Goal: Task Accomplishment & Management: Manage account settings

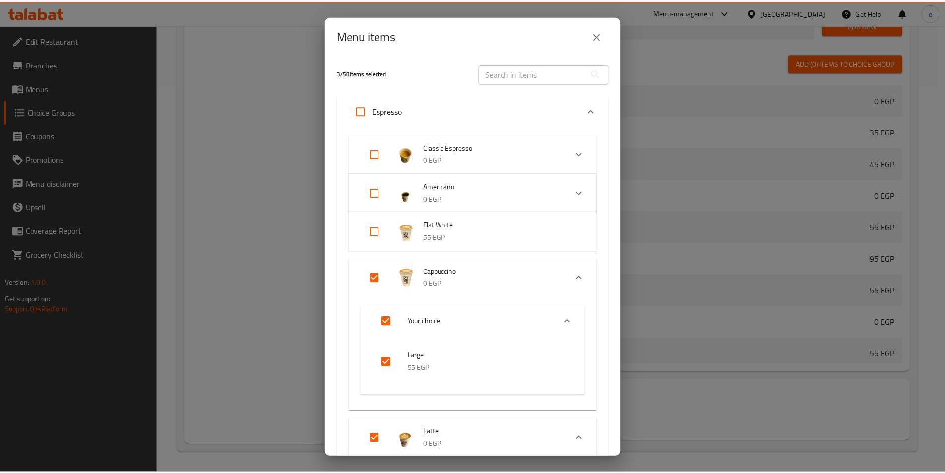
scroll to position [595, 0]
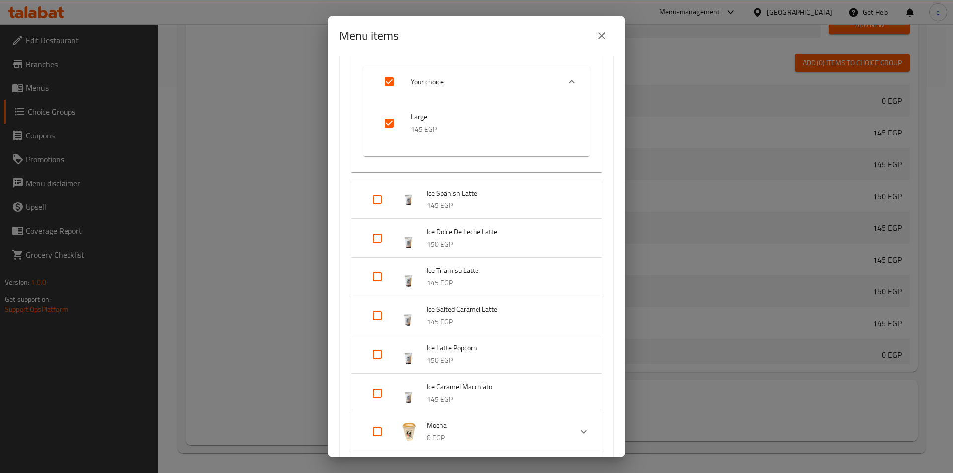
click at [265, 76] on div "Menu items 3 / 58 items selected ​ Espresso Classic Espresso 0 EGP Your choice …" at bounding box center [476, 236] width 953 height 473
click at [605, 40] on icon "close" at bounding box center [601, 36] width 12 height 12
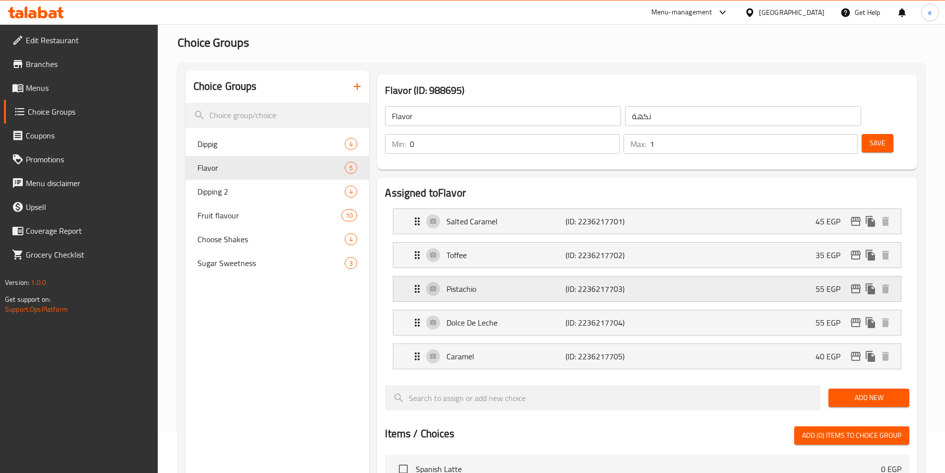
scroll to position [0, 0]
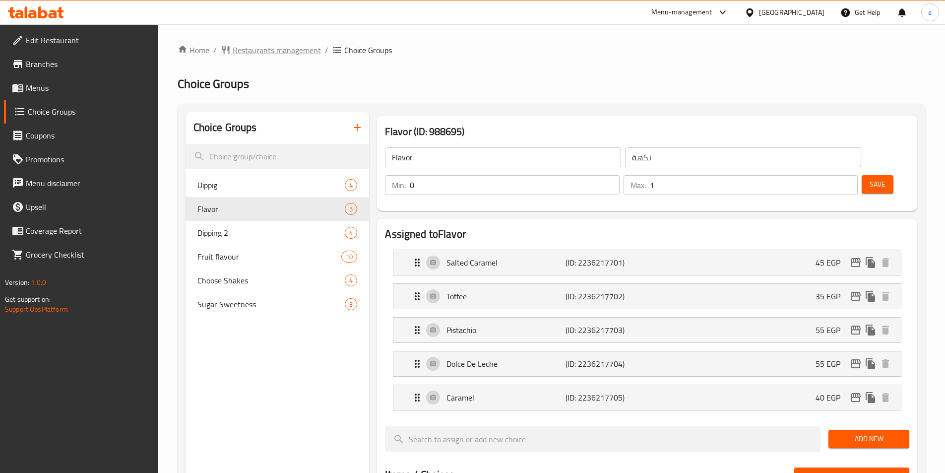
click at [264, 53] on span "Restaurants management" at bounding box center [277, 50] width 88 height 12
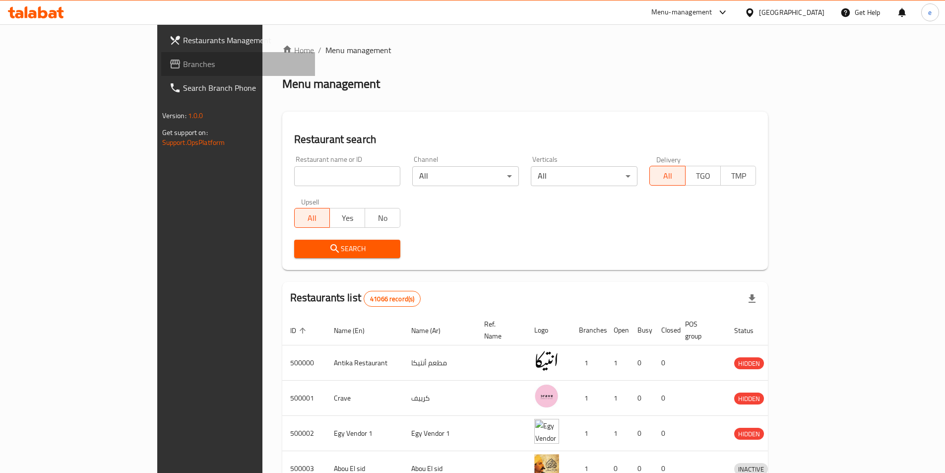
click at [169, 63] on span at bounding box center [176, 64] width 14 height 12
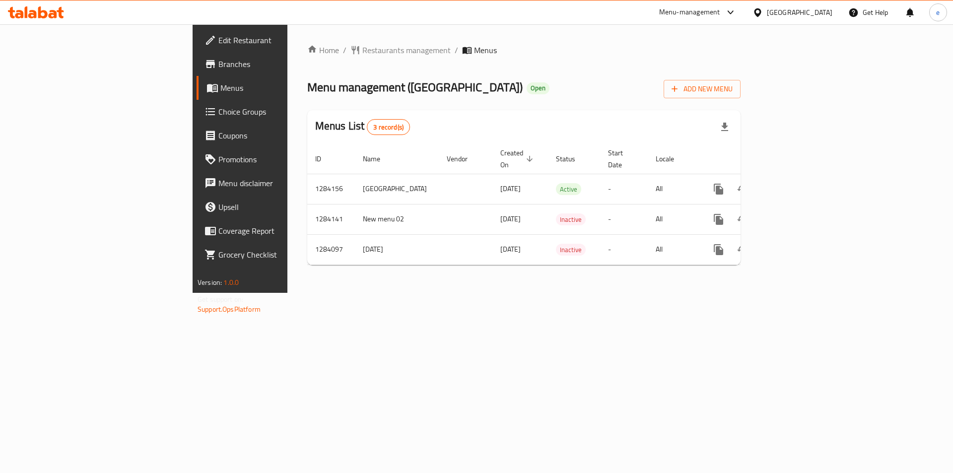
click at [218, 107] on span "Choice Groups" at bounding box center [281, 112] width 126 height 12
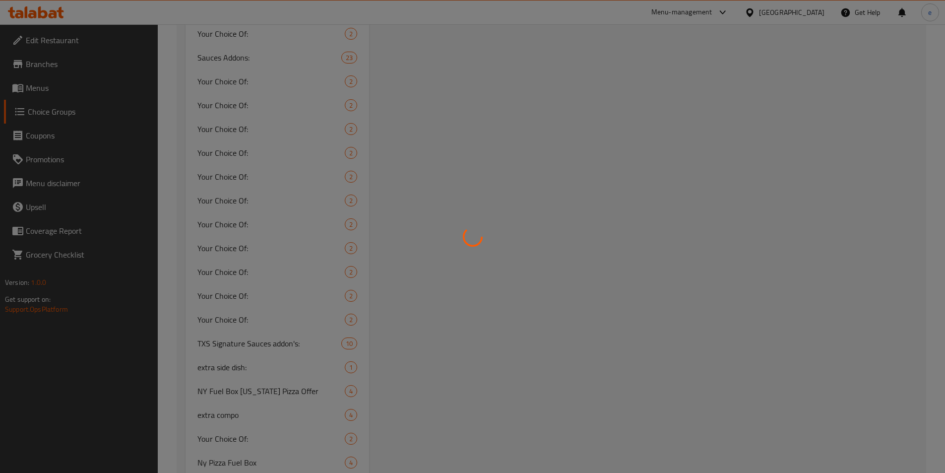
scroll to position [589, 0]
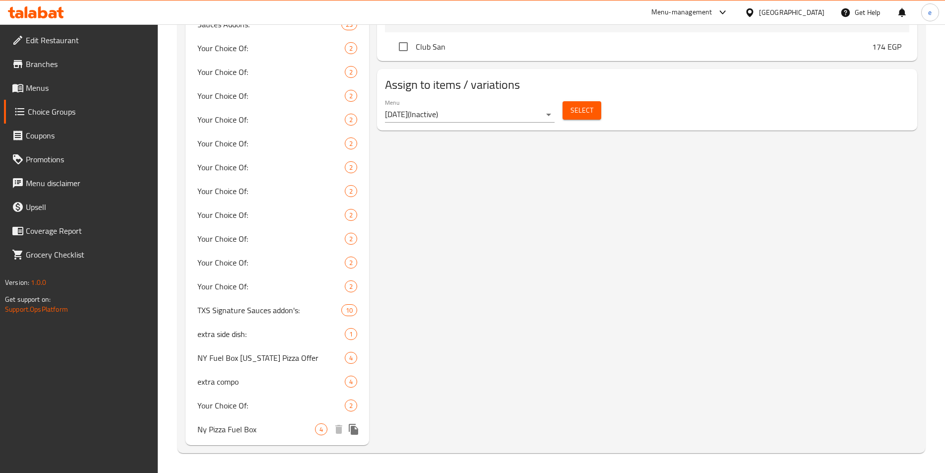
click at [256, 433] on span "Ny Pizza Fuel Box" at bounding box center [256, 429] width 118 height 12
type input "Ny Pizza Fuel Box"
type input "نيويورك بيتزا [PERSON_NAME]"
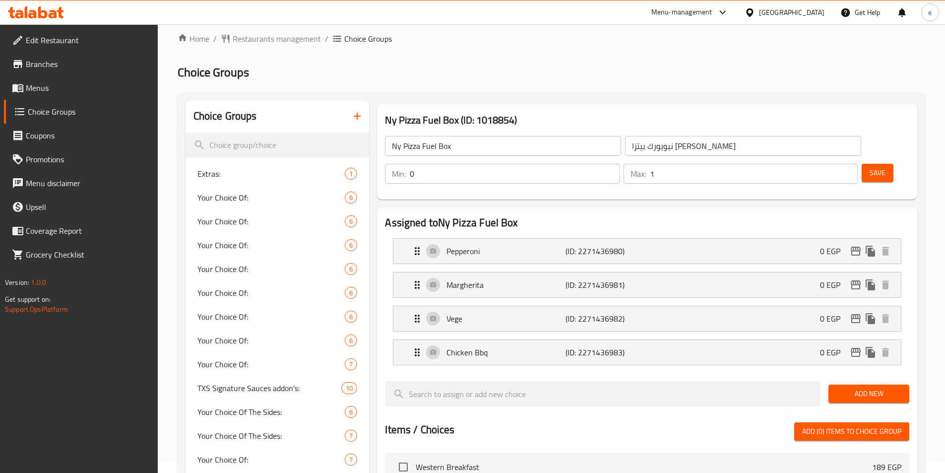
scroll to position [0, 0]
